Goal: Transaction & Acquisition: Purchase product/service

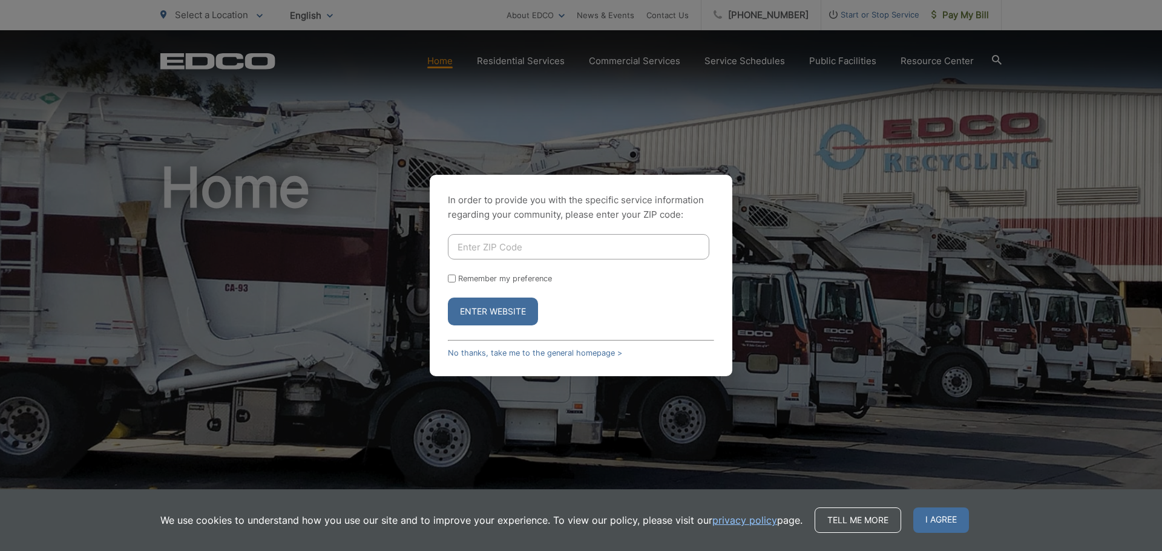
type input "92024"
click at [501, 315] on button "Enter Website" at bounding box center [493, 312] width 90 height 28
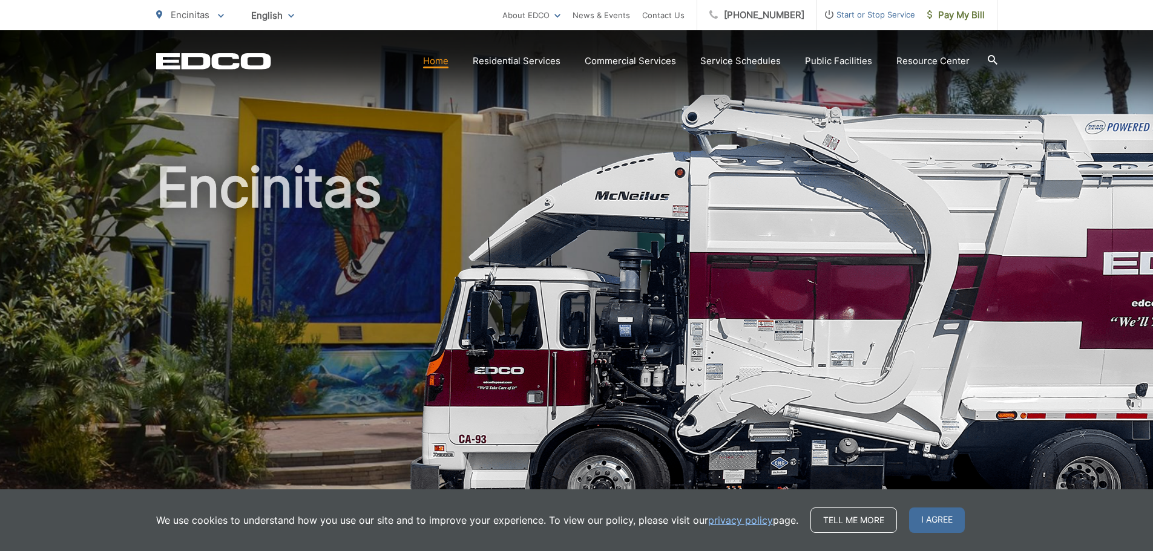
scroll to position [303, 0]
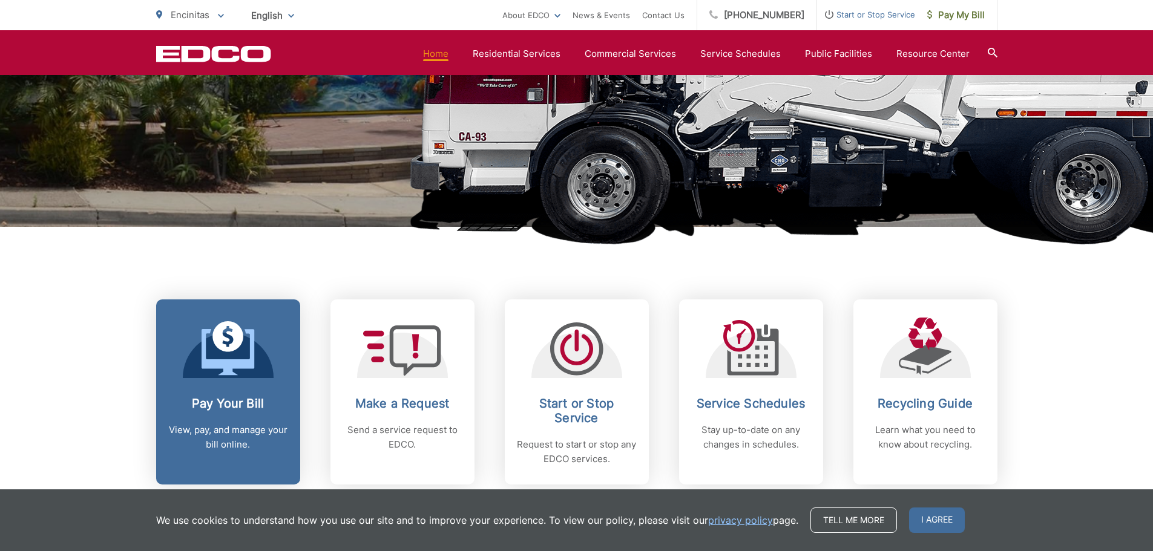
click at [218, 403] on h2 "Pay Your Bill" at bounding box center [228, 403] width 120 height 15
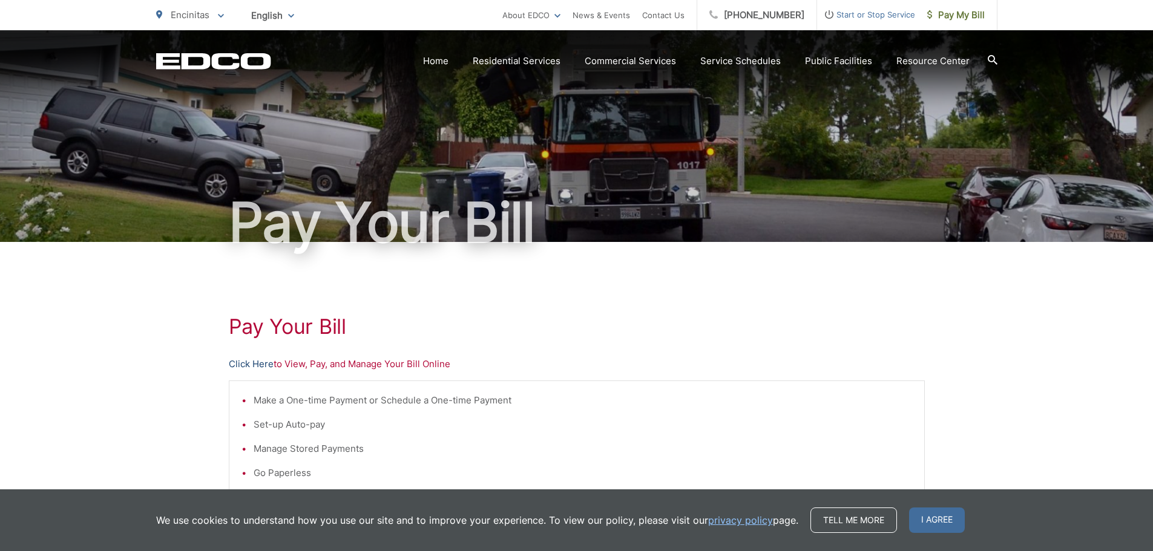
click at [252, 361] on link "Click Here" at bounding box center [251, 364] width 45 height 15
